Goal: Check status

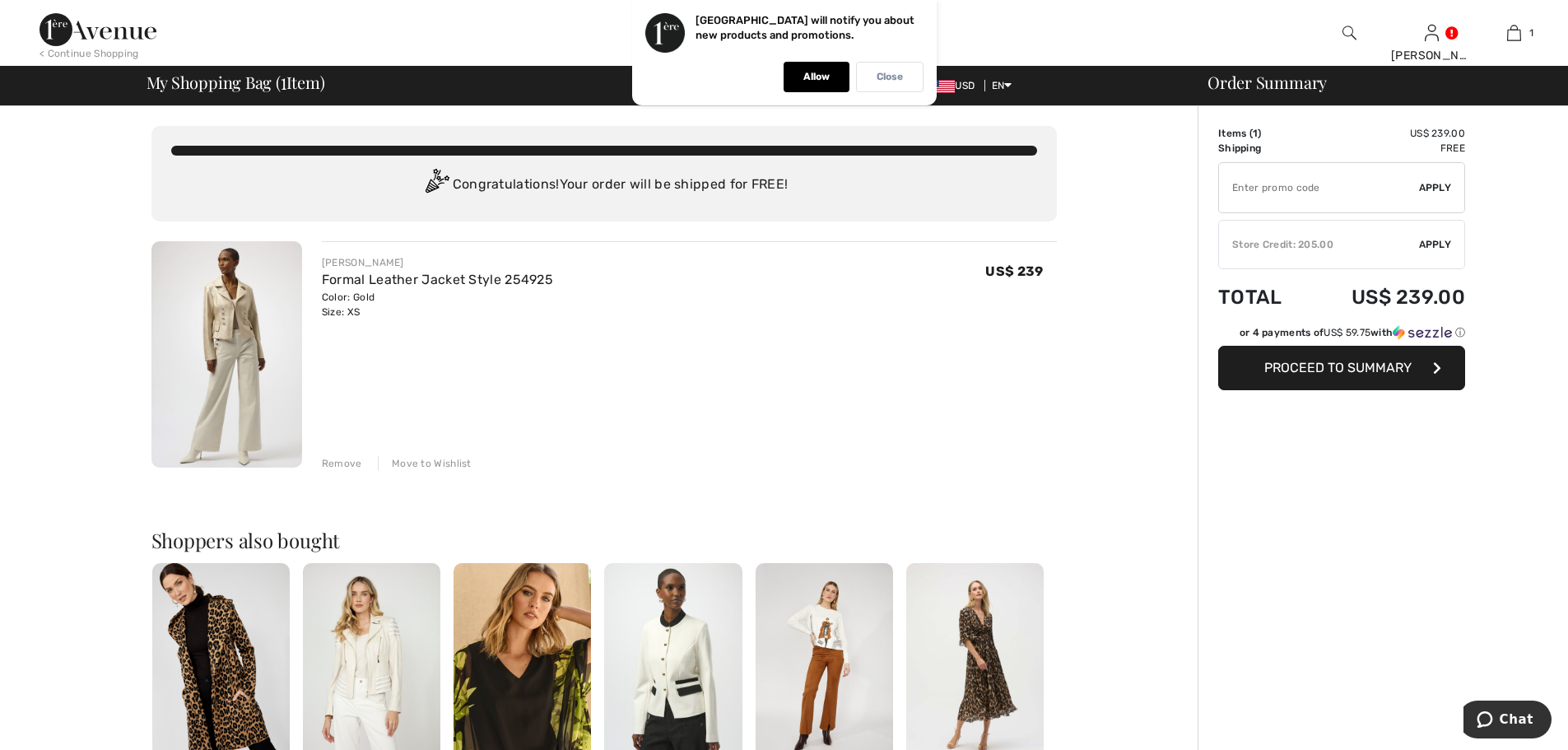
click at [885, 74] on p "Close" at bounding box center [889, 77] width 27 height 13
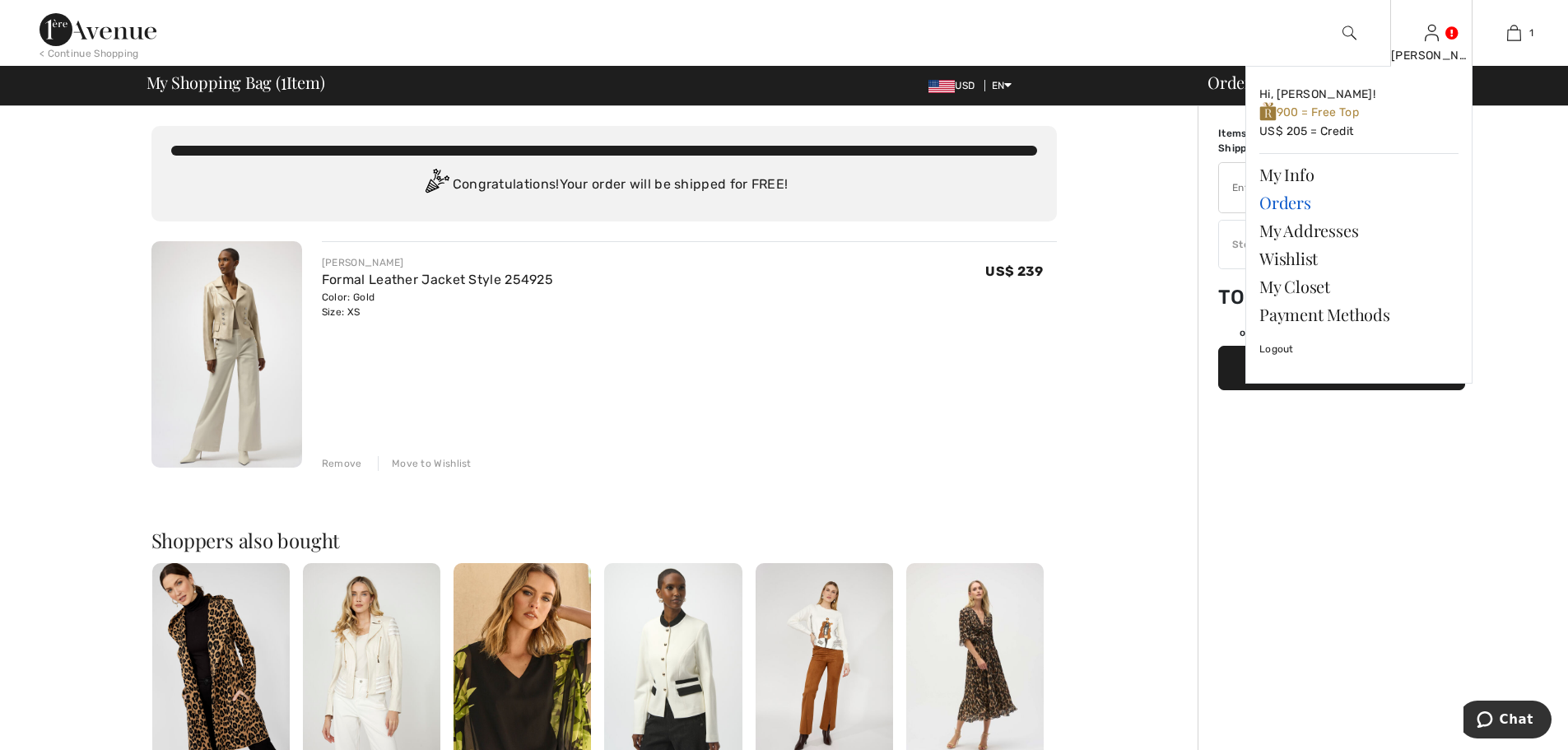
click at [1277, 201] on link "Orders" at bounding box center [1359, 202] width 199 height 28
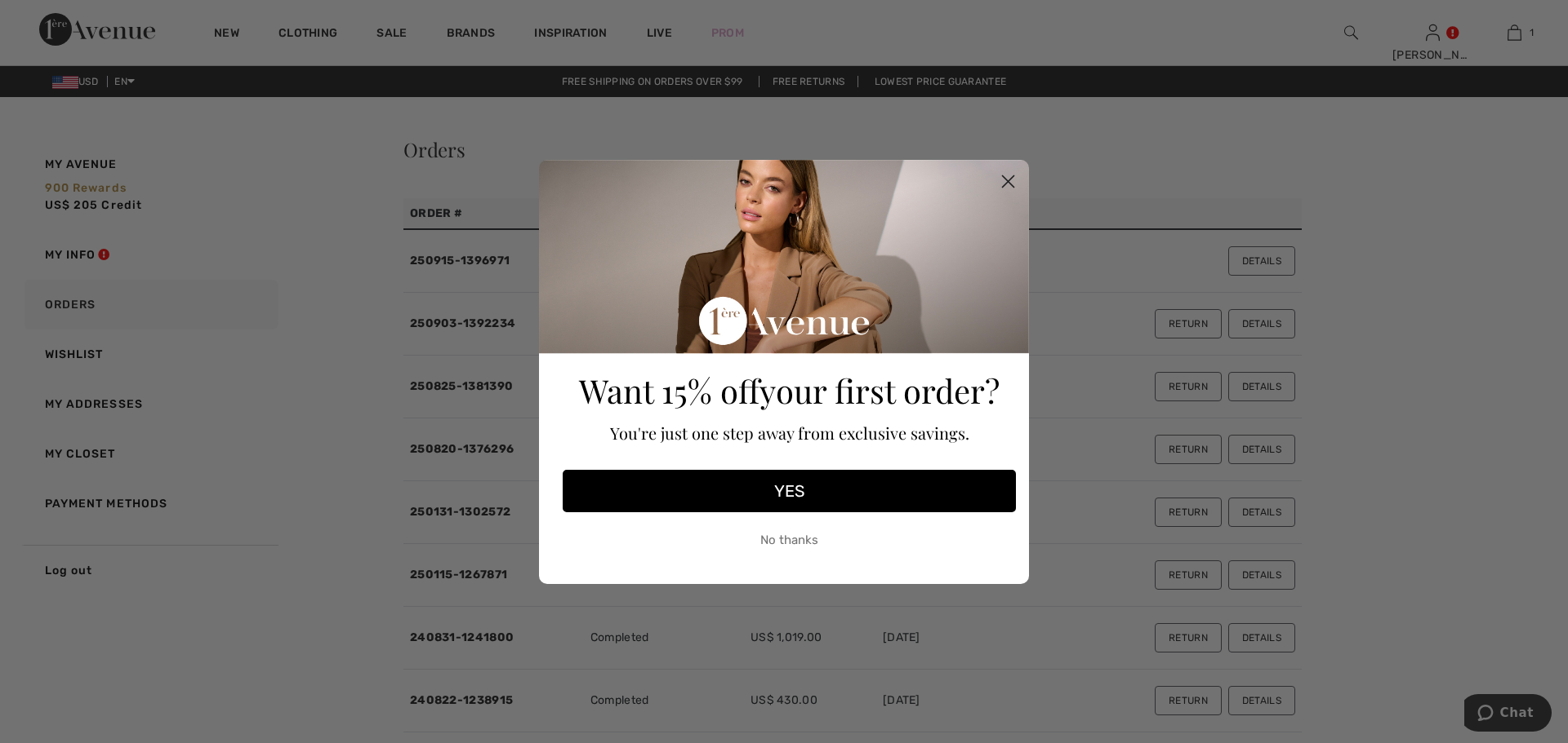
click at [802, 537] on button "No thanks" at bounding box center [789, 541] width 453 height 41
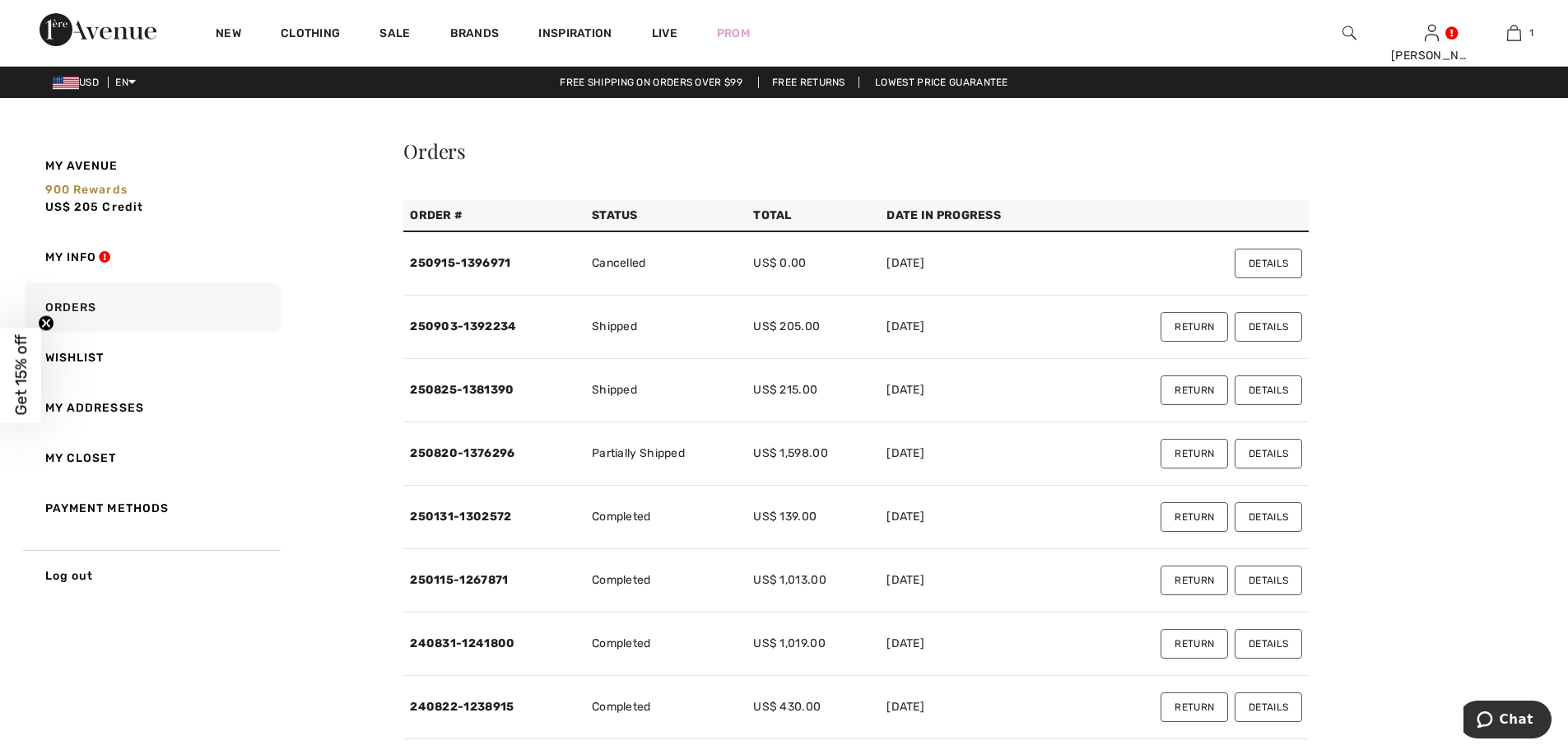
click at [1274, 459] on button "Details" at bounding box center [1269, 453] width 68 height 30
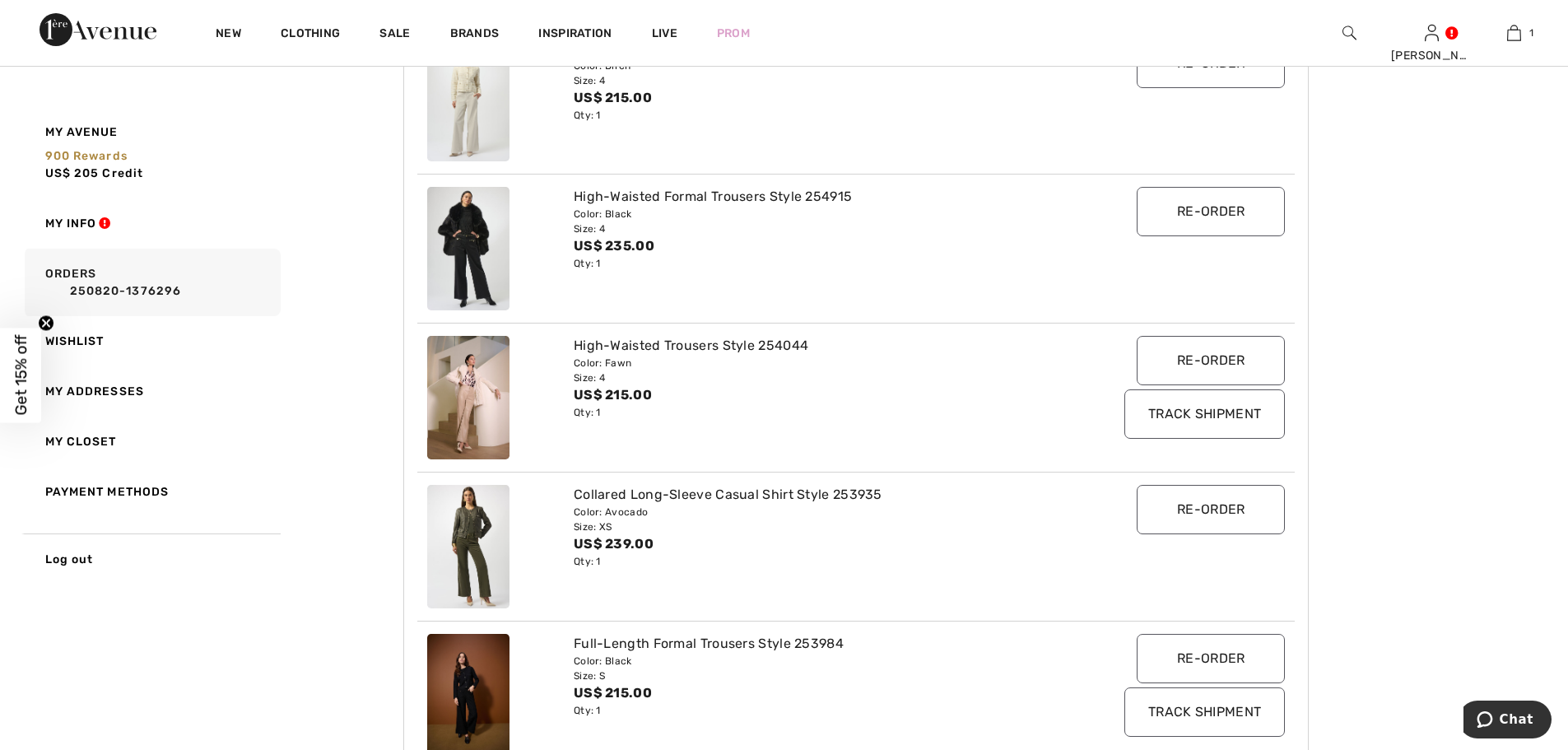
scroll to position [118, 0]
